Goal: Information Seeking & Learning: Learn about a topic

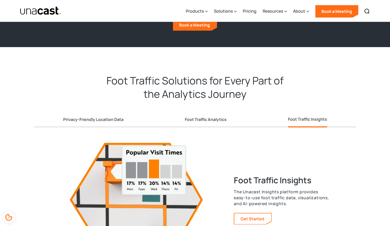
scroll to position [851, 0]
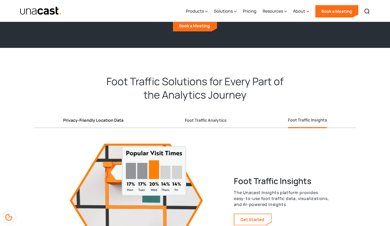
click at [101, 120] on div "Privacy-Friendly Location Data" at bounding box center [93, 120] width 60 height 5
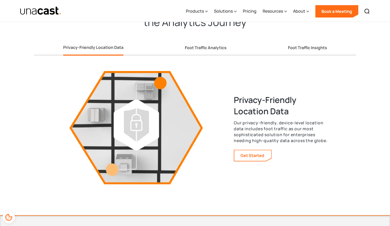
scroll to position [932, 0]
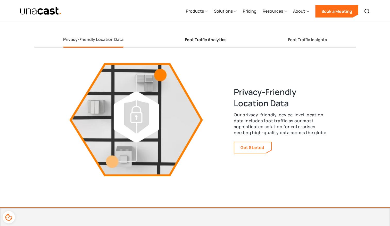
click at [209, 41] on div "Foot Traffic Analytics" at bounding box center [206, 39] width 42 height 5
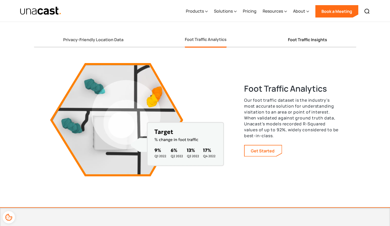
click at [300, 39] on div "Foot Traffic Insights" at bounding box center [307, 39] width 39 height 5
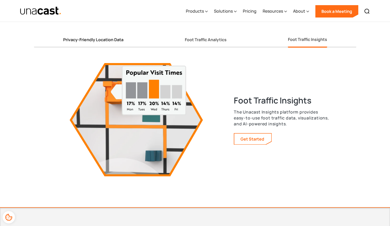
click at [112, 41] on div "Privacy-Friendly Location Data" at bounding box center [93, 39] width 60 height 5
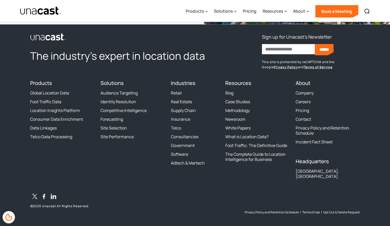
scroll to position [0, 0]
